Goal: Communication & Community: Answer question/provide support

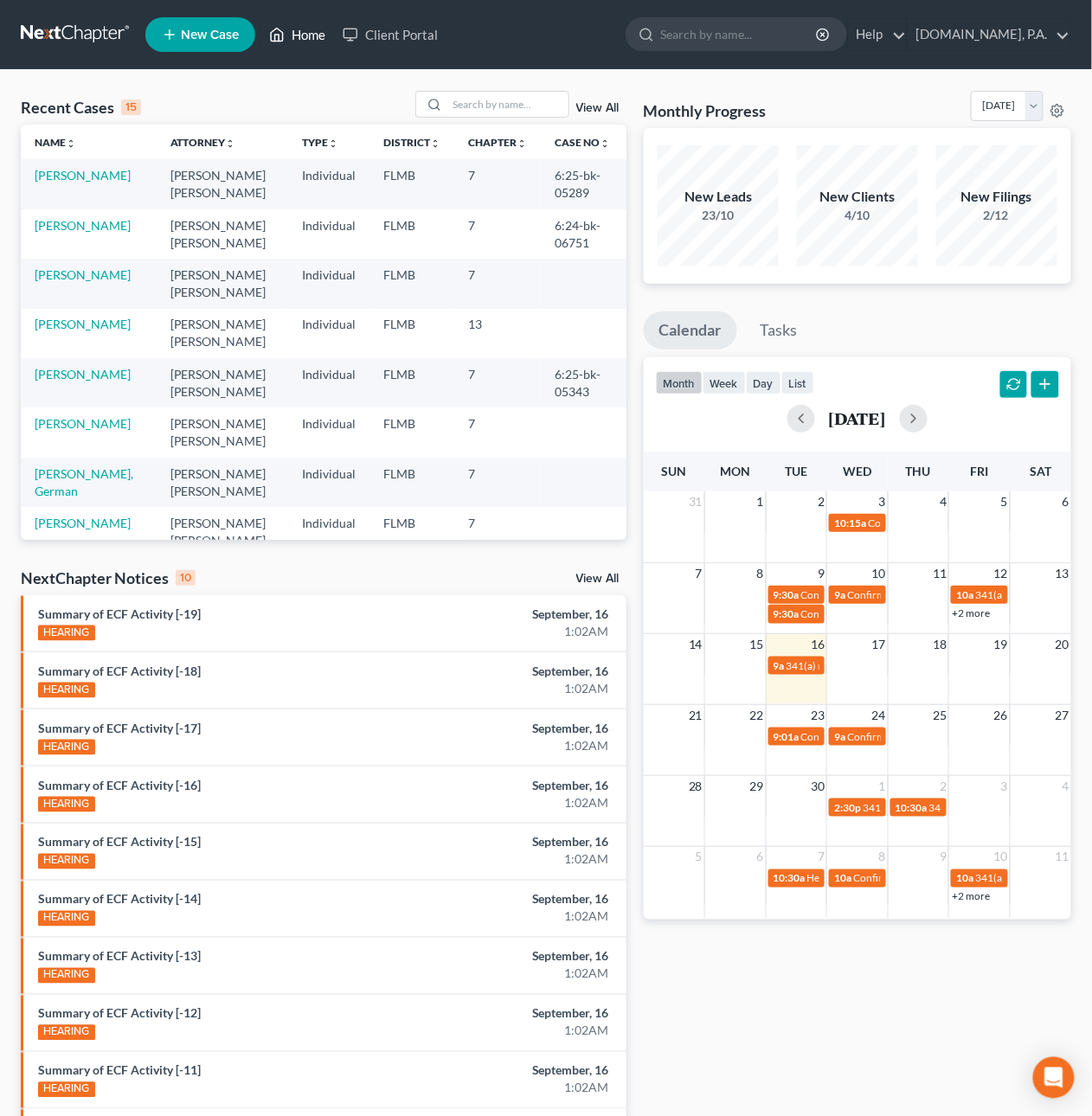
click at [322, 36] on link "Home" at bounding box center [297, 35] width 73 height 31
click at [389, 30] on link "Client Portal" at bounding box center [390, 35] width 113 height 31
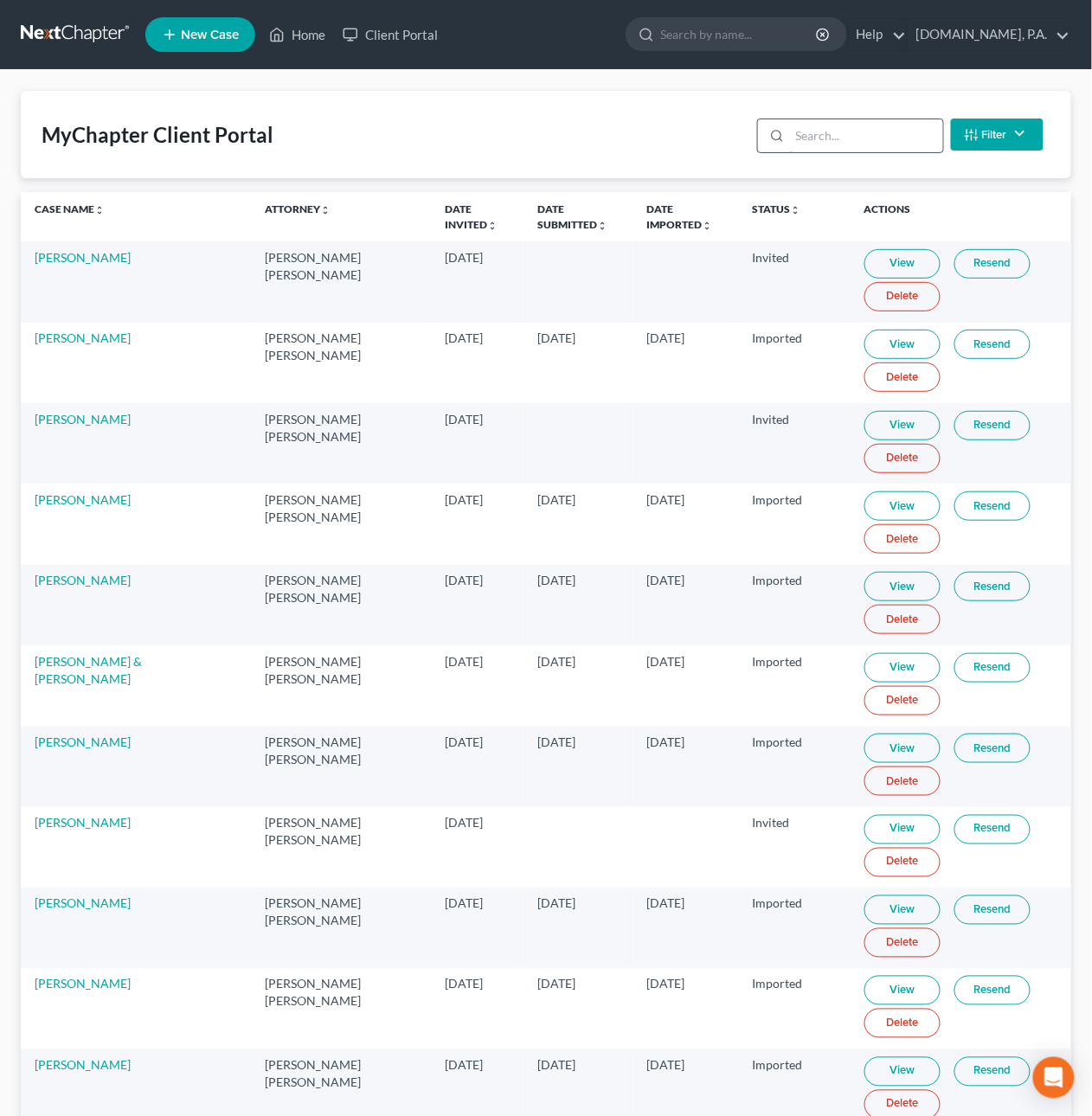
click at [821, 138] on input "search" at bounding box center [866, 136] width 153 height 33
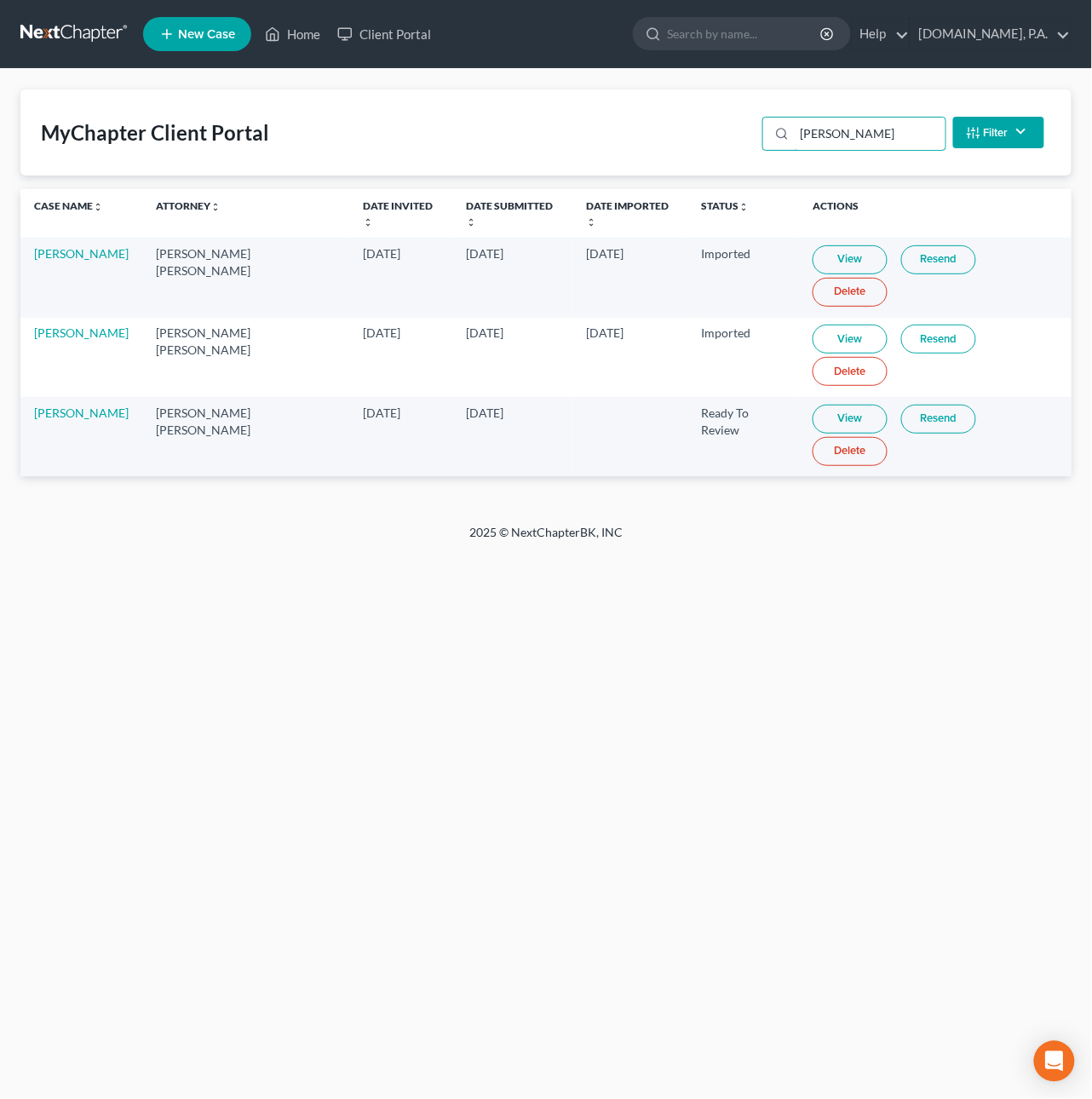
type input "[PERSON_NAME]"
click at [911, 405] on link "Resend" at bounding box center [938, 419] width 75 height 28
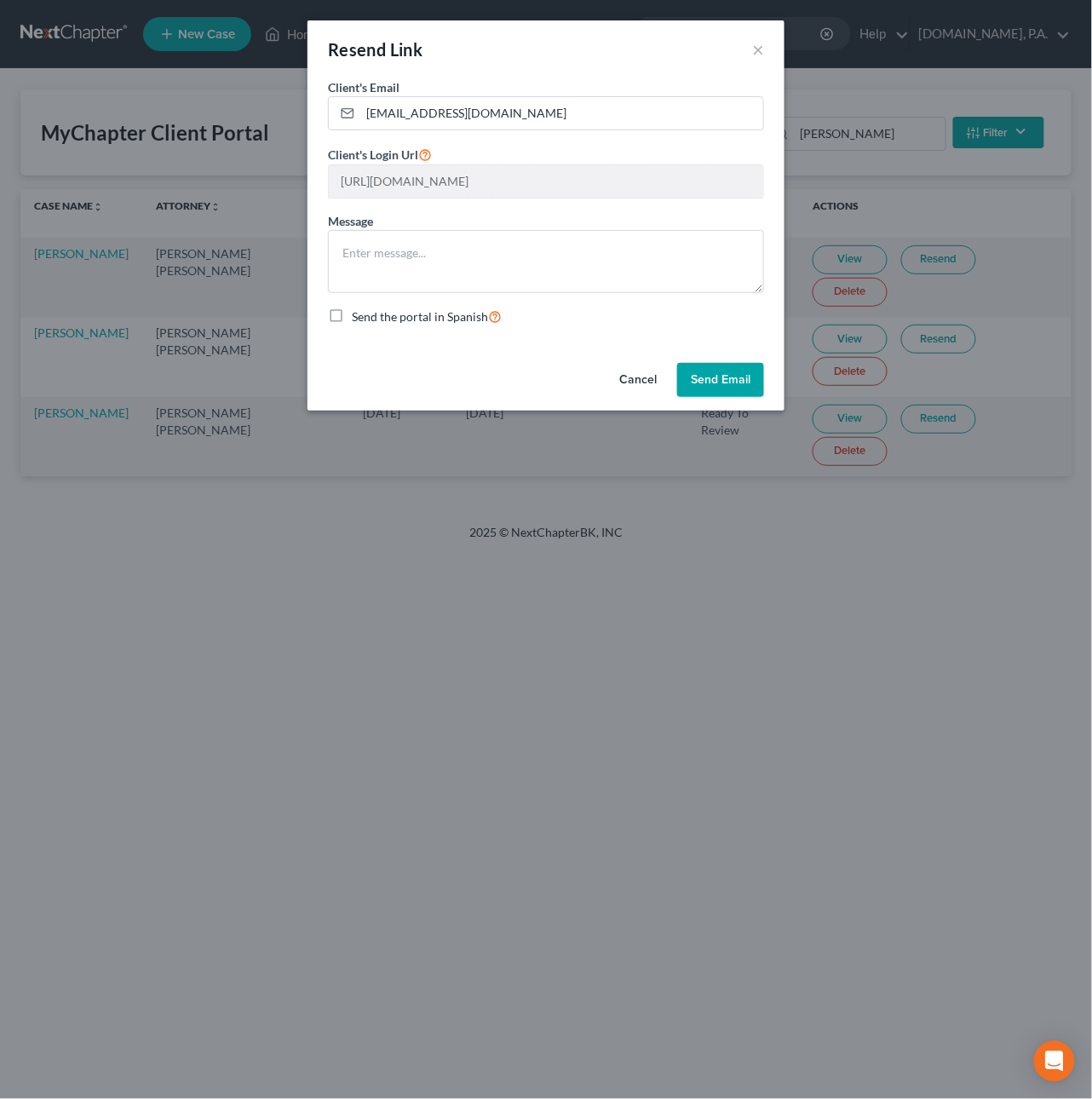
click at [630, 384] on button "Cancel" at bounding box center [638, 380] width 65 height 34
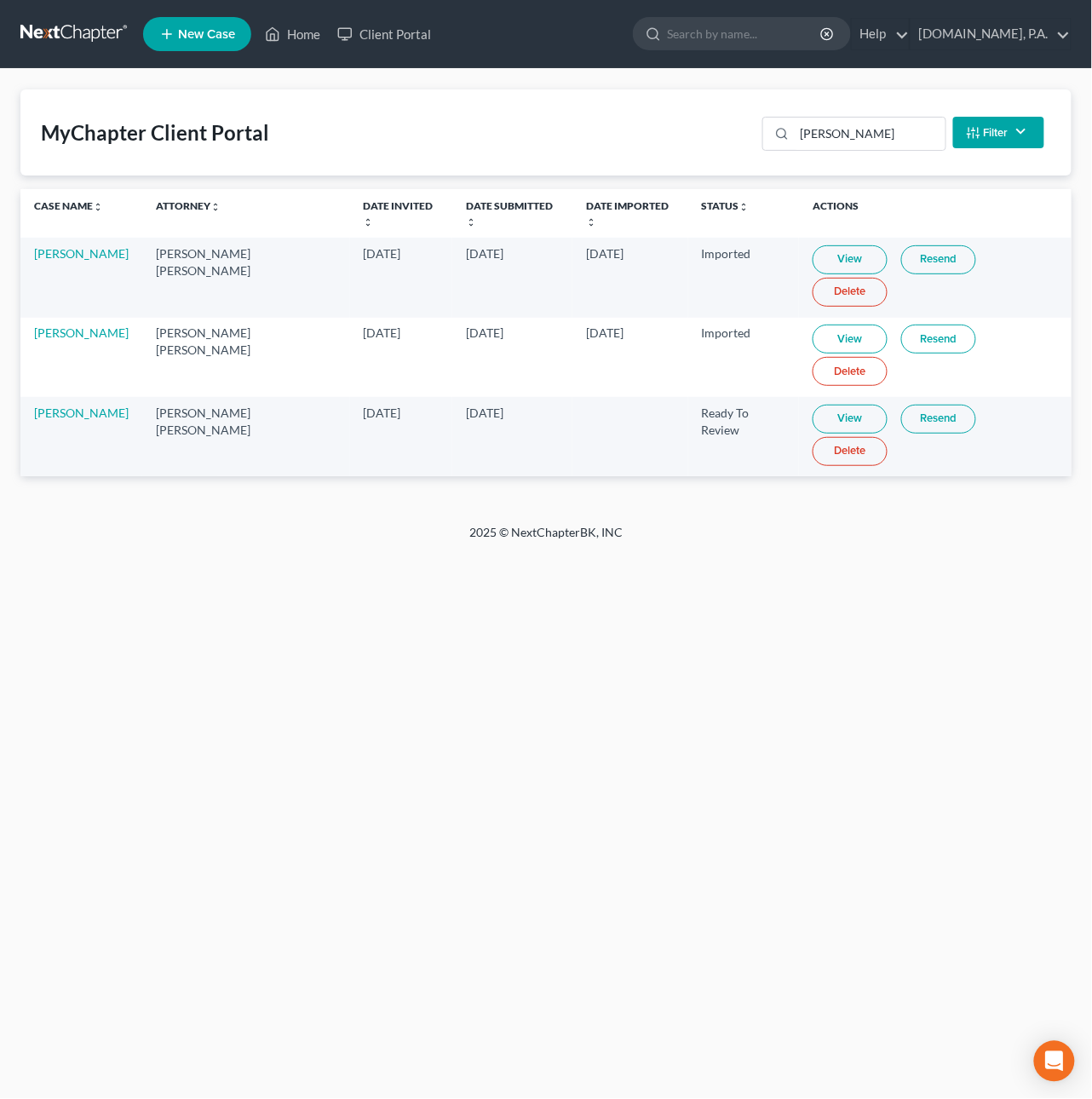
click at [911, 405] on link "Resend" at bounding box center [938, 419] width 75 height 28
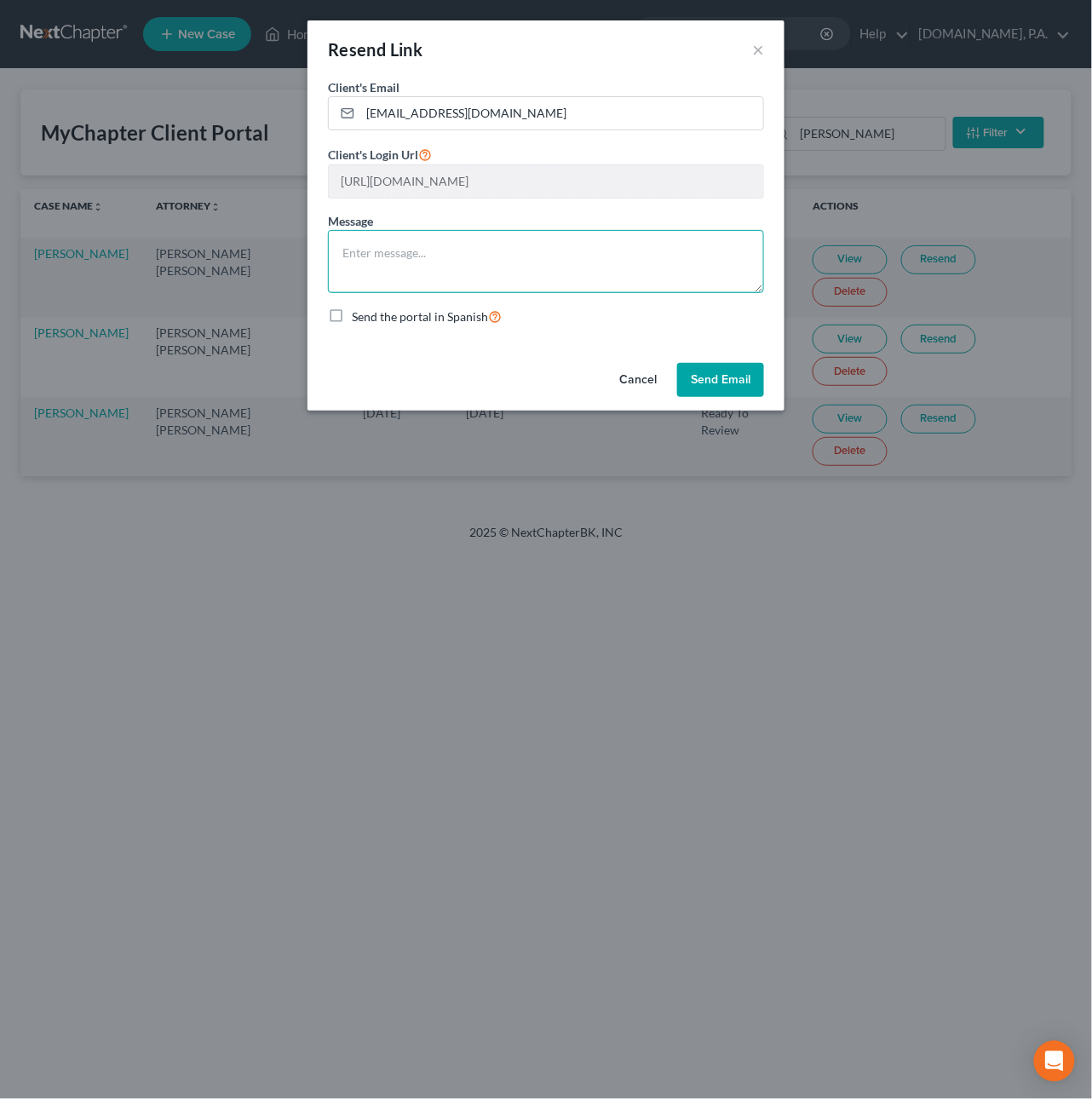
click at [416, 242] on textarea at bounding box center [545, 261] width 436 height 63
type textarea "Per your request. Respectfully, [PERSON_NAME]"
click at [704, 380] on button "Send Email" at bounding box center [720, 380] width 86 height 34
